Goal: Navigation & Orientation: Understand site structure

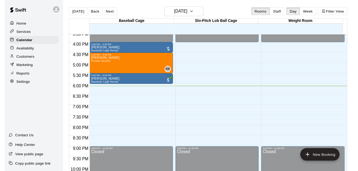
scroll to position [295, 0]
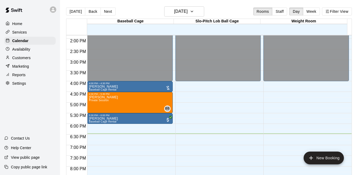
click at [21, 60] on p "Customers" at bounding box center [21, 57] width 18 height 5
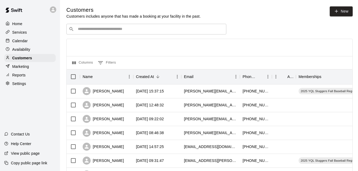
click at [22, 35] on p "Services" at bounding box center [19, 32] width 15 height 5
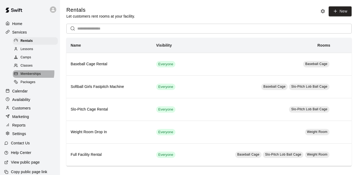
click at [30, 74] on span "Memberships" at bounding box center [31, 73] width 20 height 5
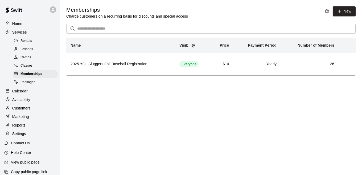
click at [20, 34] on p "Services" at bounding box center [19, 32] width 15 height 5
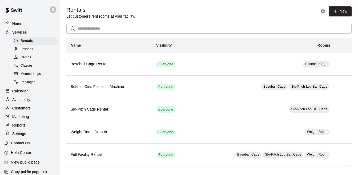
click at [20, 34] on p "Services" at bounding box center [19, 32] width 15 height 5
click at [20, 111] on p "Customers" at bounding box center [21, 108] width 18 height 5
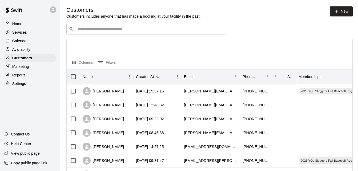
click at [314, 77] on div "Memberships" at bounding box center [309, 76] width 23 height 15
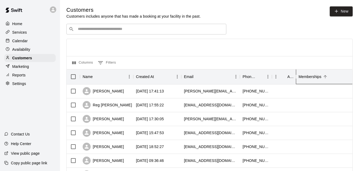
click at [314, 77] on div "Memberships" at bounding box center [309, 76] width 23 height 15
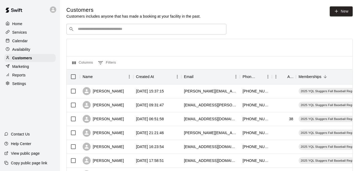
click at [20, 27] on div "Home" at bounding box center [29, 24] width 51 height 8
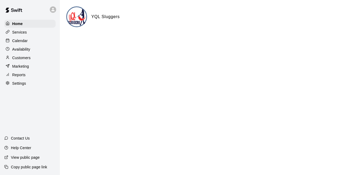
click at [23, 60] on p "Customers" at bounding box center [21, 57] width 18 height 5
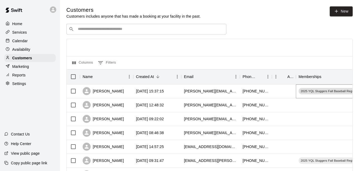
click at [319, 92] on span "2025 YQL Sluggers Fall Baseball Registration" at bounding box center [331, 91] width 67 height 4
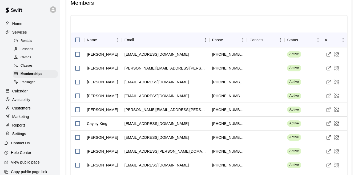
scroll to position [377, 0]
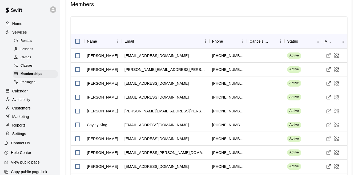
drag, startPoint x: 117, startPoint y: 42, endPoint x: 144, endPoint y: 43, distance: 26.4
click at [144, 43] on div "Name Email Phone Cancels Date Status Actions" at bounding box center [209, 41] width 276 height 15
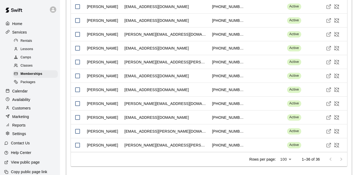
scroll to position [781, 0]
